Goal: Find specific page/section: Find specific page/section

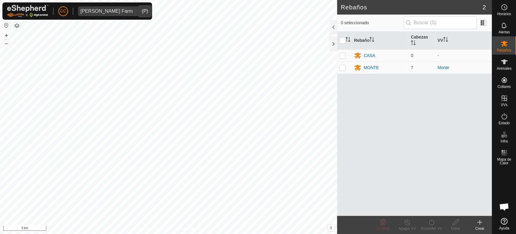
click at [124, 11] on span "[PERSON_NAME] Farm" at bounding box center [106, 11] width 57 height 10
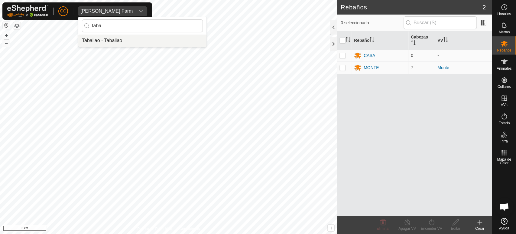
type input "taba"
click at [109, 34] on li "Tabaliao - Tabaliao" at bounding box center [142, 40] width 128 height 12
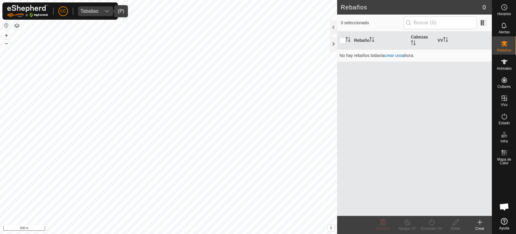
click at [492, 74] on es-menu-bar "Horarios Alertas Rebaños Animales Collares VVs Estado Infra Mapa de Calor Ayuda…" at bounding box center [504, 117] width 24 height 234
drag, startPoint x: 486, startPoint y: 77, endPoint x: 481, endPoint y: 74, distance: 5.4
click at [481, 74] on div "Rebaño Cabezas VV No hay rebaños todavía crear uno ahora." at bounding box center [414, 123] width 155 height 184
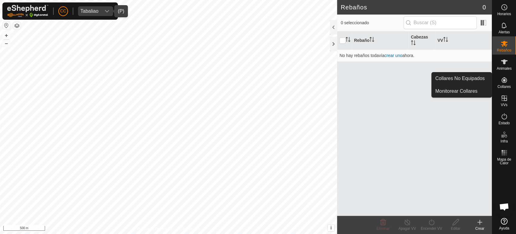
click at [498, 77] on div "Collares" at bounding box center [505, 82] width 24 height 18
click at [482, 77] on link "Collares No Equipados" at bounding box center [462, 78] width 60 height 12
